Goal: Information Seeking & Learning: Check status

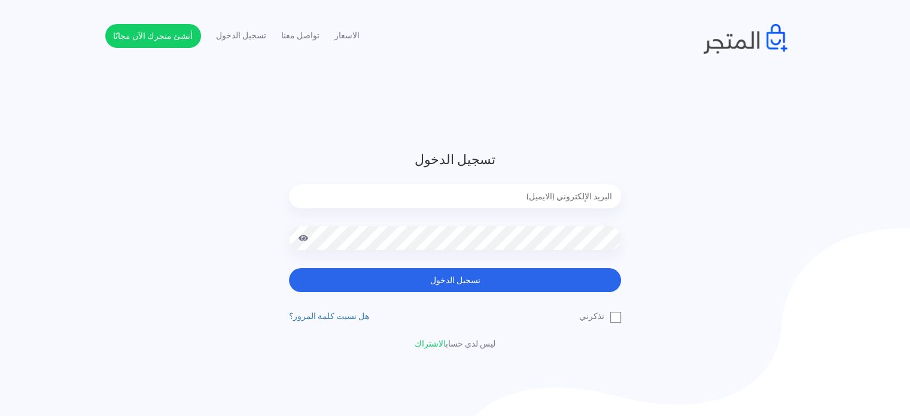
drag, startPoint x: 503, startPoint y: 194, endPoint x: 494, endPoint y: 203, distance: 11.8
click at [501, 194] on input "email" at bounding box center [455, 196] width 332 height 24
drag, startPoint x: 727, startPoint y: 153, endPoint x: 700, endPoint y: 165, distance: 30.0
click at [723, 155] on div "تسجيل الدخول تسجيل الدخول تذكرني" at bounding box center [455, 250] width 700 height 200
drag, startPoint x: 600, startPoint y: 186, endPoint x: 591, endPoint y: 205, distance: 20.6
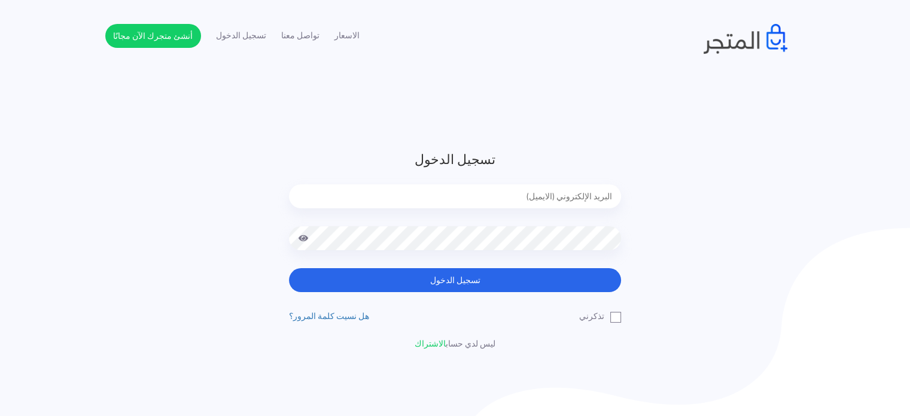
click at [598, 186] on input "email" at bounding box center [455, 196] width 332 height 24
type input "diaraest2024@gmail.com"
click at [289, 268] on button "تسجيل الدخول" at bounding box center [455, 280] width 332 height 24
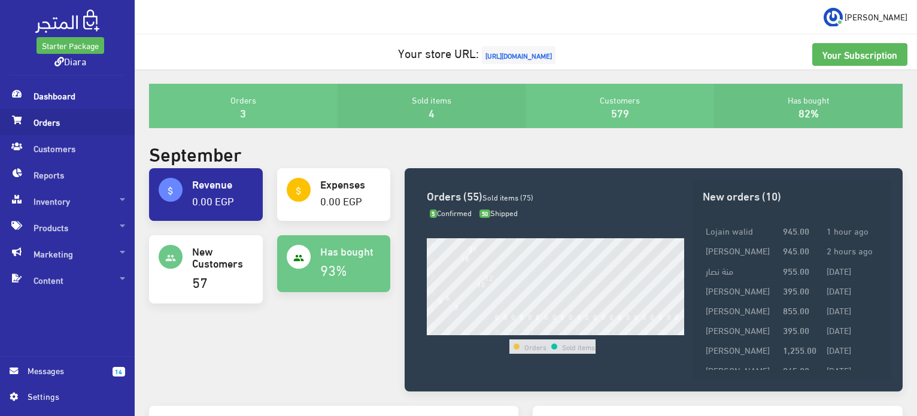
click at [25, 125] on span "Orders" at bounding box center [67, 122] width 115 height 26
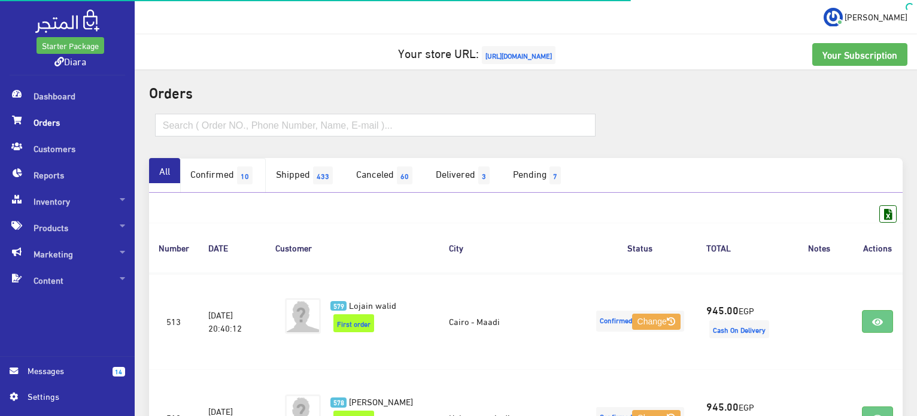
click at [235, 171] on link "Confirmed 10" at bounding box center [223, 175] width 86 height 35
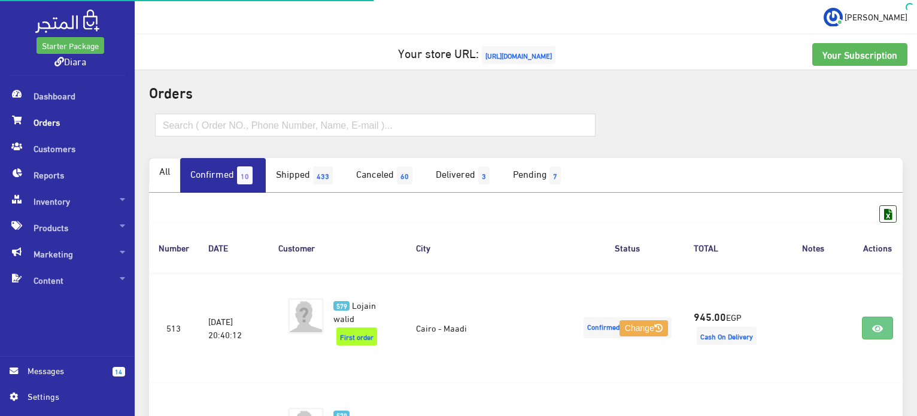
click at [165, 169] on link "All" at bounding box center [164, 170] width 31 height 25
click at [261, 126] on input "text" at bounding box center [375, 125] width 440 height 23
paste input "اميره قناوى"
type input "اميره قناوى"
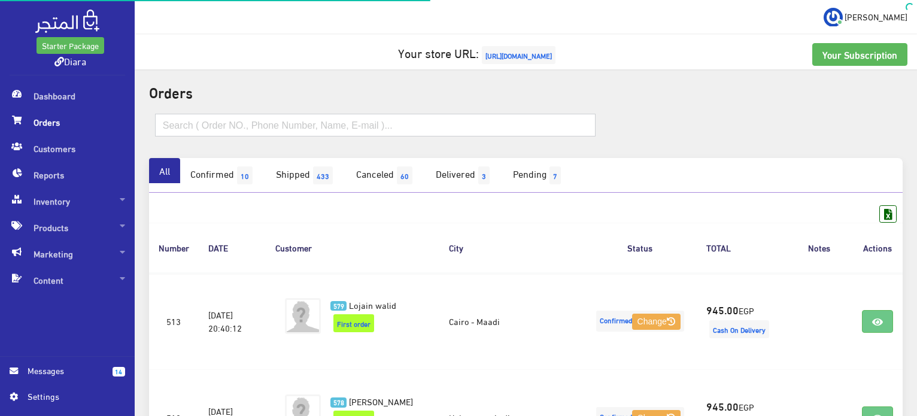
click at [245, 117] on input "text" at bounding box center [375, 125] width 440 height 23
paste input "اميره قناوى"
type input "اميره قناوى"
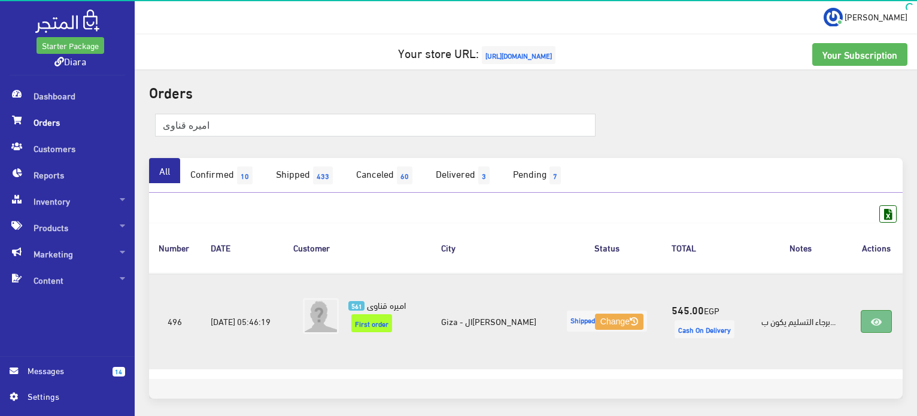
click at [886, 327] on link at bounding box center [876, 321] width 31 height 23
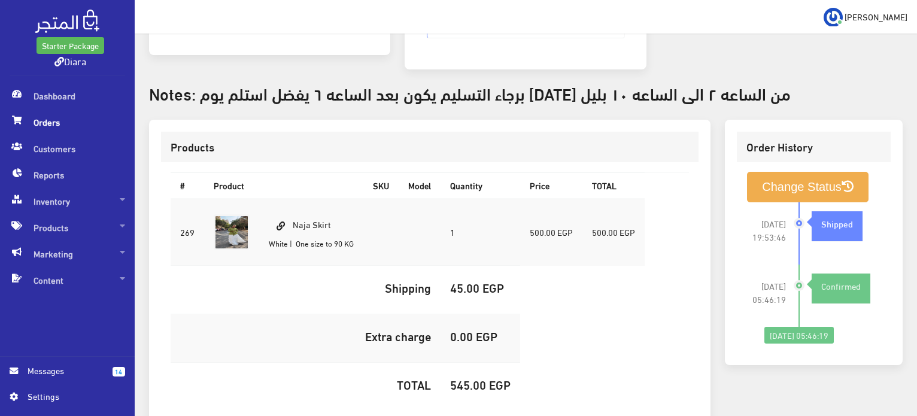
scroll to position [375, 0]
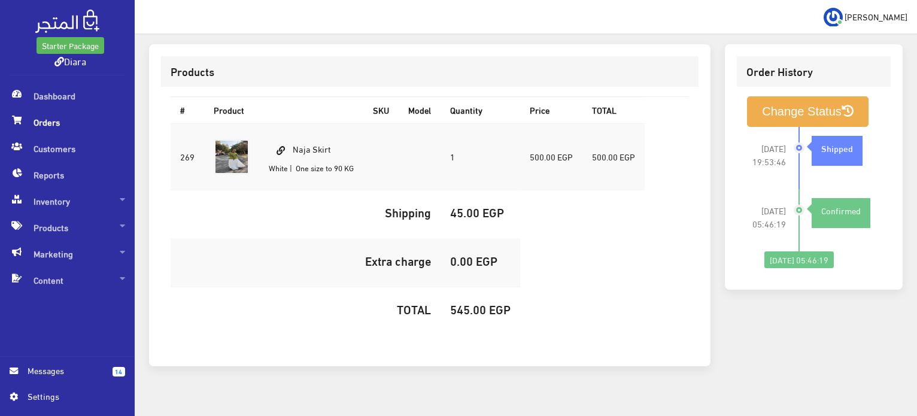
click at [296, 254] on h5 "Extra charge" at bounding box center [305, 260] width 251 height 13
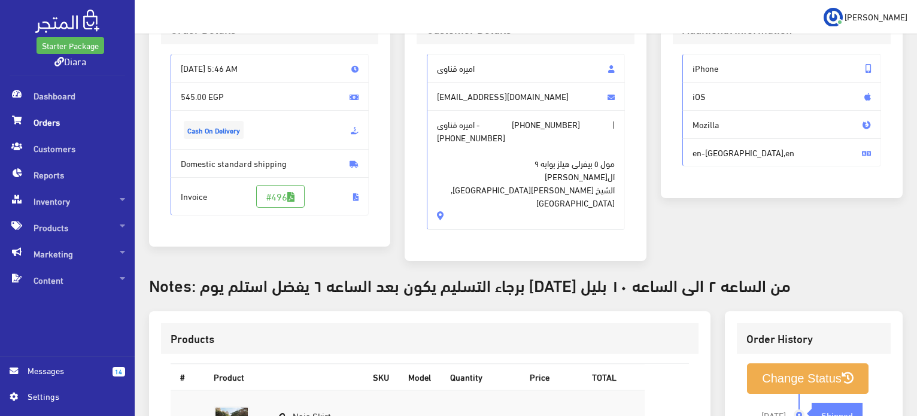
scroll to position [0, 0]
